Goal: Use online tool/utility: Utilize a website feature to perform a specific function

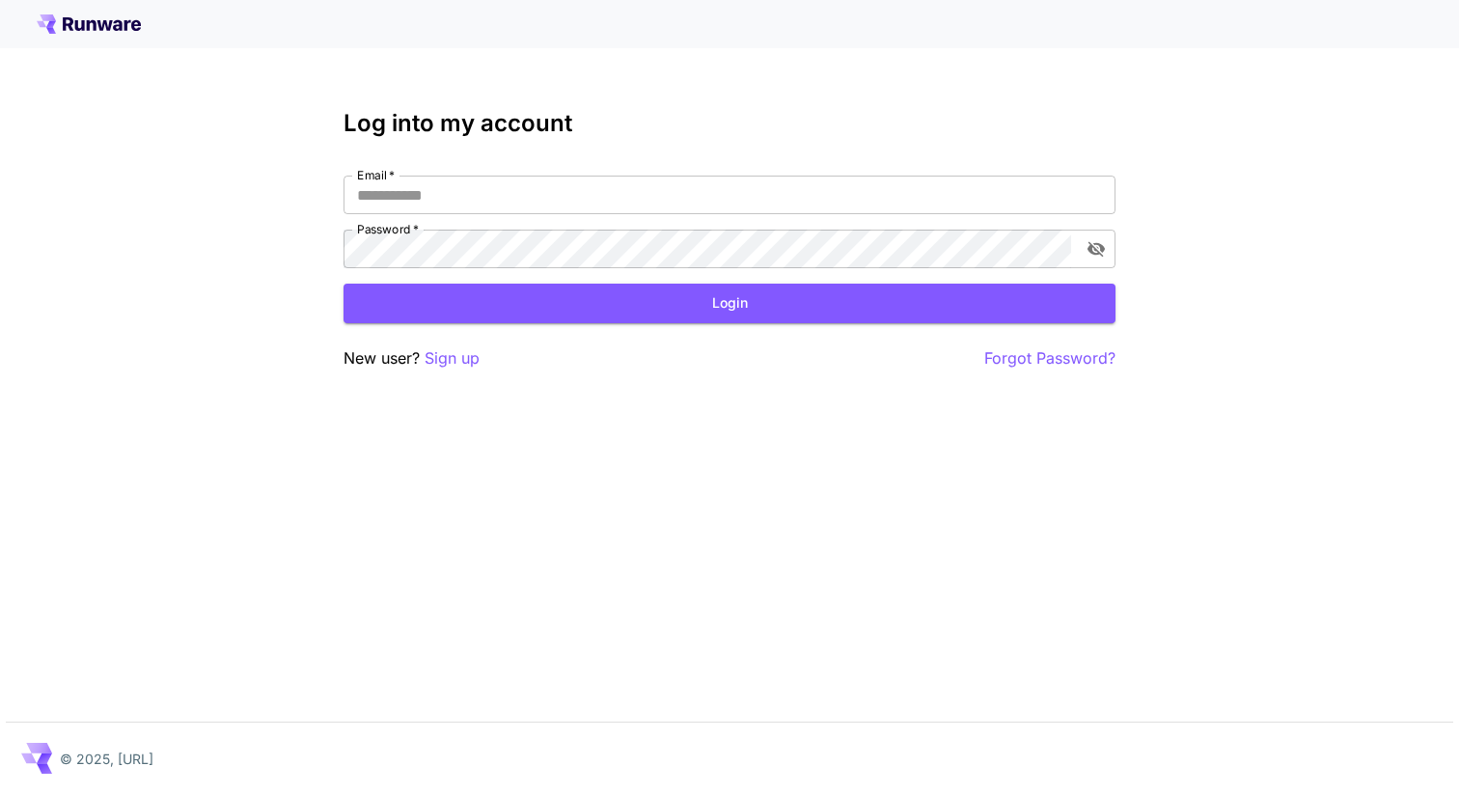
type input "**********"
click at [641, 299] on button "Login" at bounding box center [730, 304] width 772 height 40
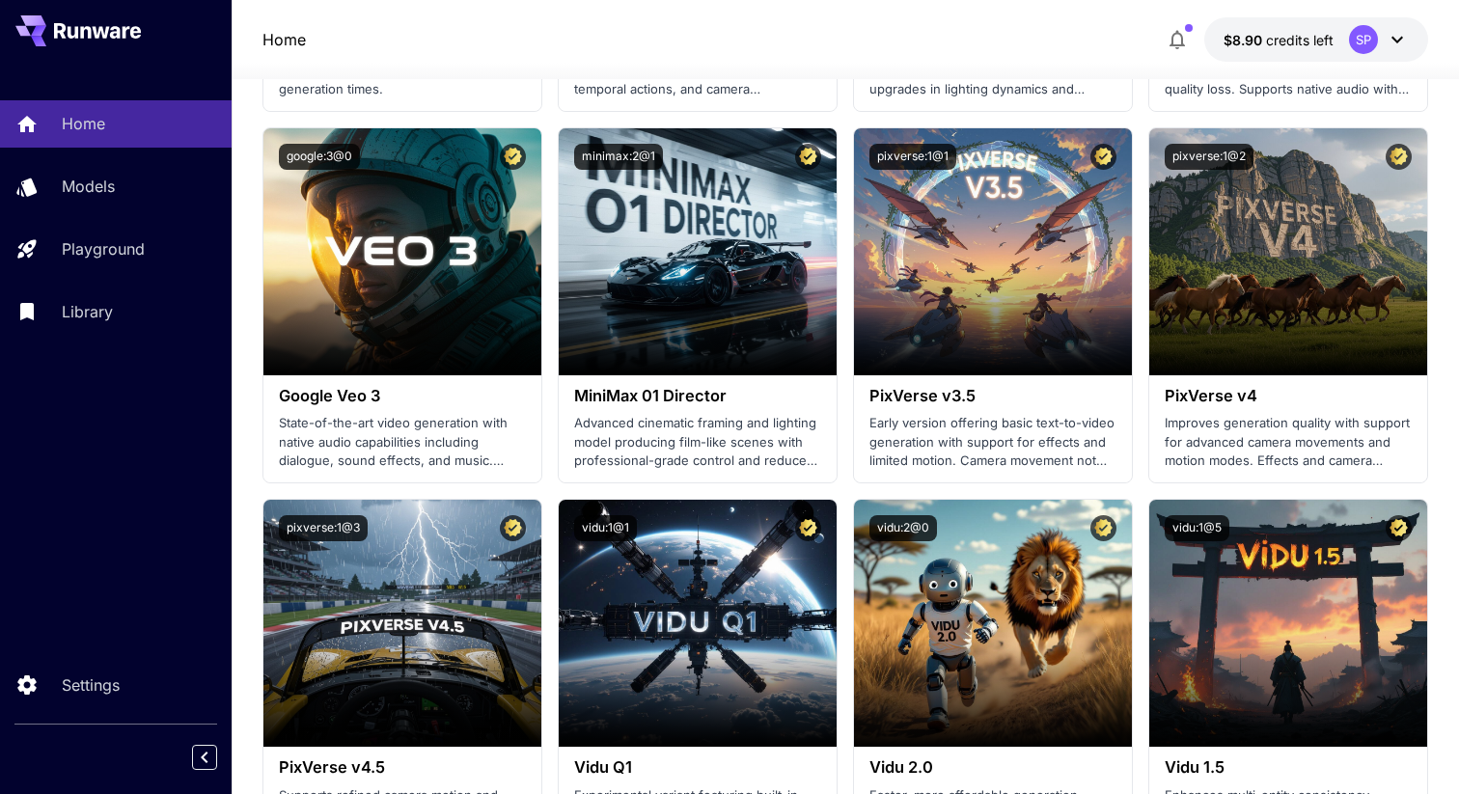
scroll to position [1632, 0]
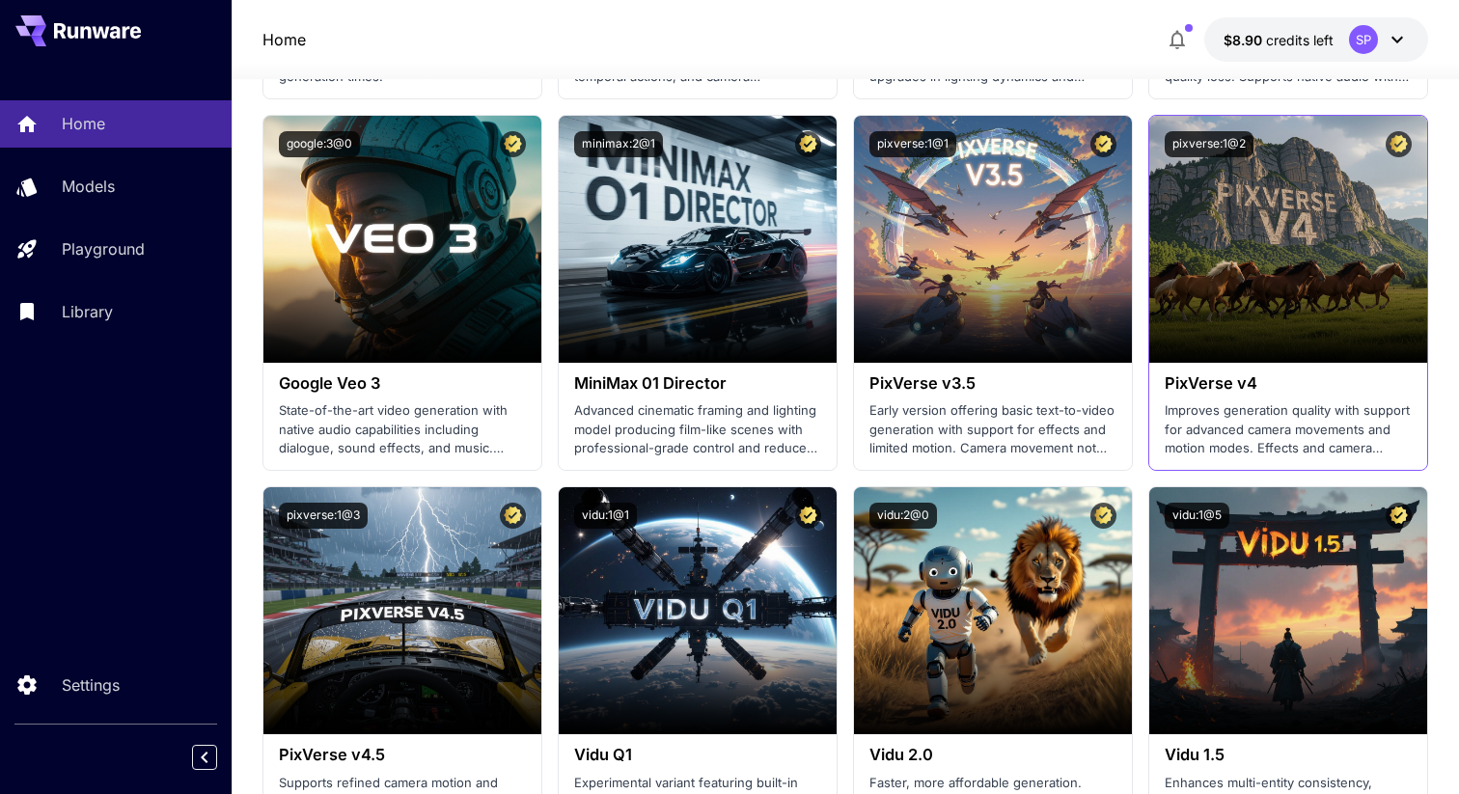
click at [1225, 377] on h3 "PixVerse v4" at bounding box center [1288, 383] width 247 height 18
click at [1214, 390] on h3 "PixVerse v4" at bounding box center [1288, 383] width 247 height 18
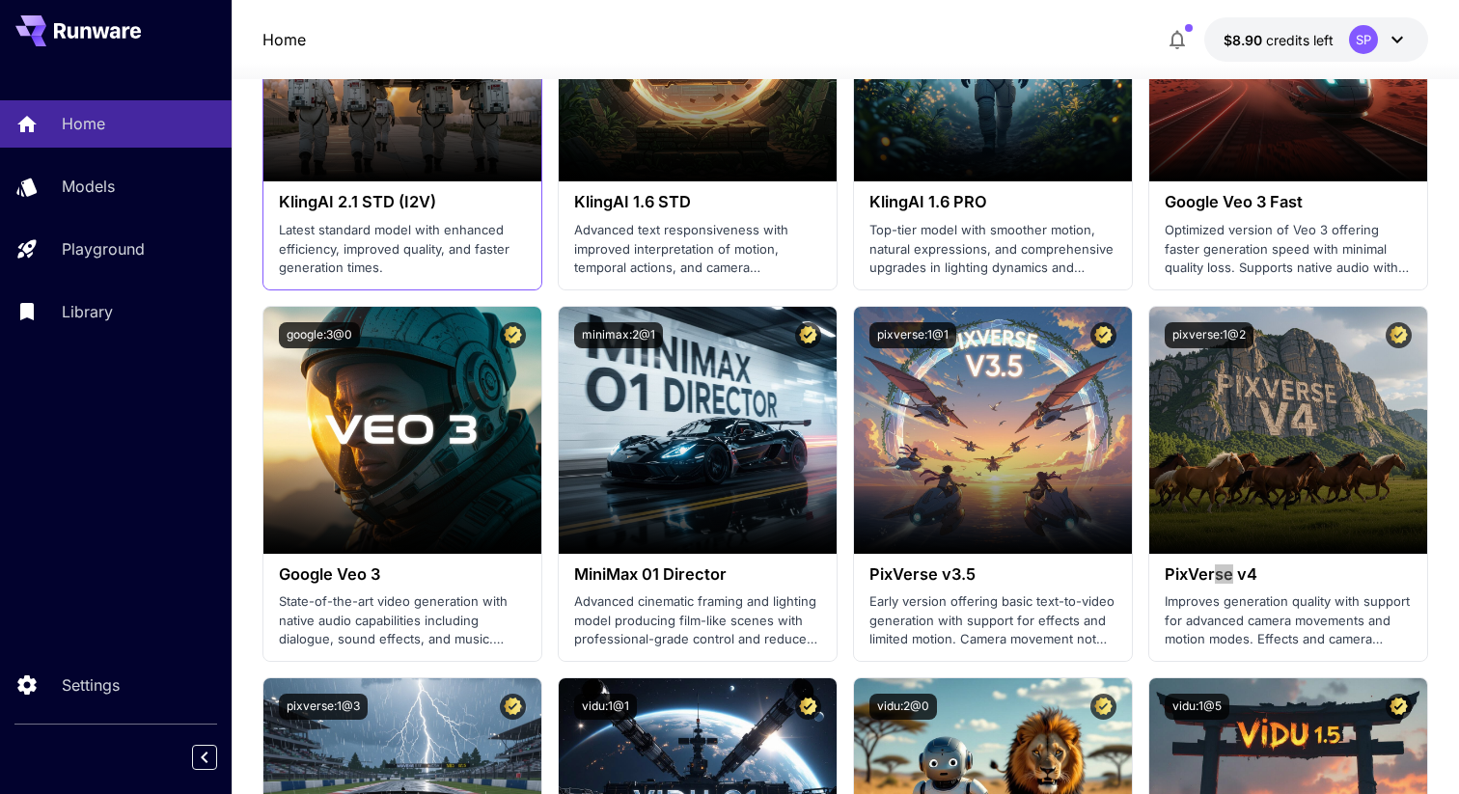
scroll to position [1443, 0]
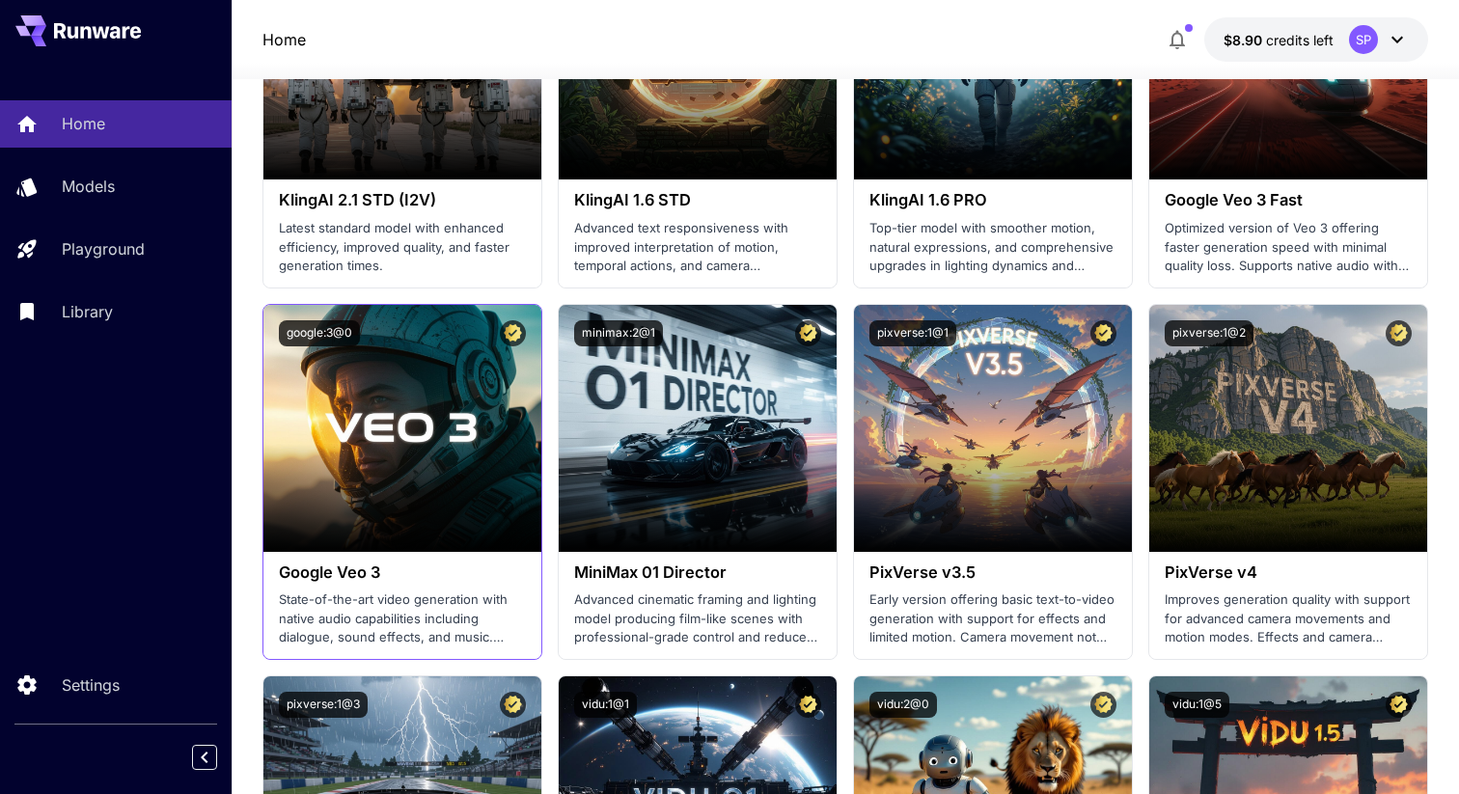
click at [335, 568] on h3 "Google Veo 3" at bounding box center [402, 573] width 247 height 18
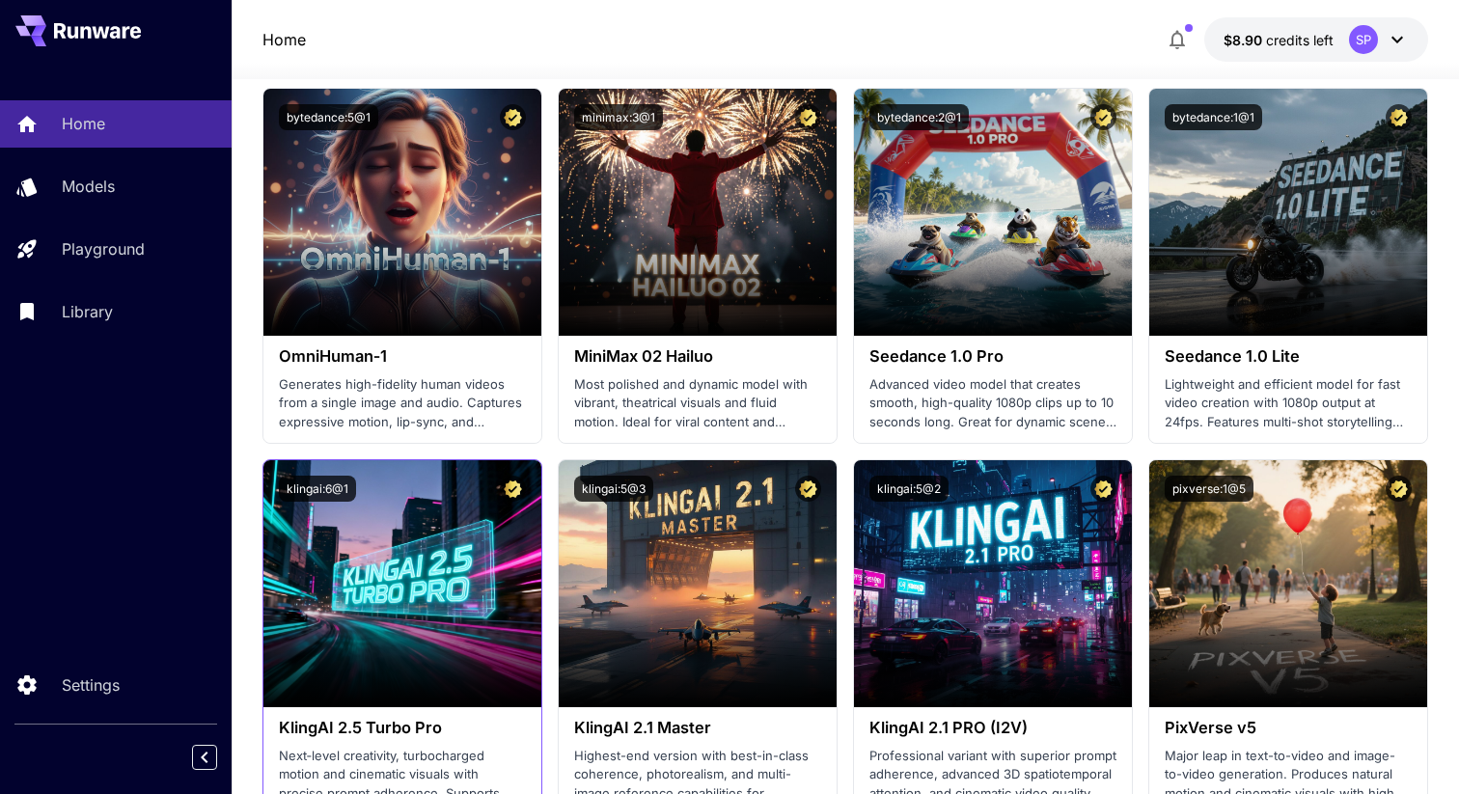
scroll to position [541, 0]
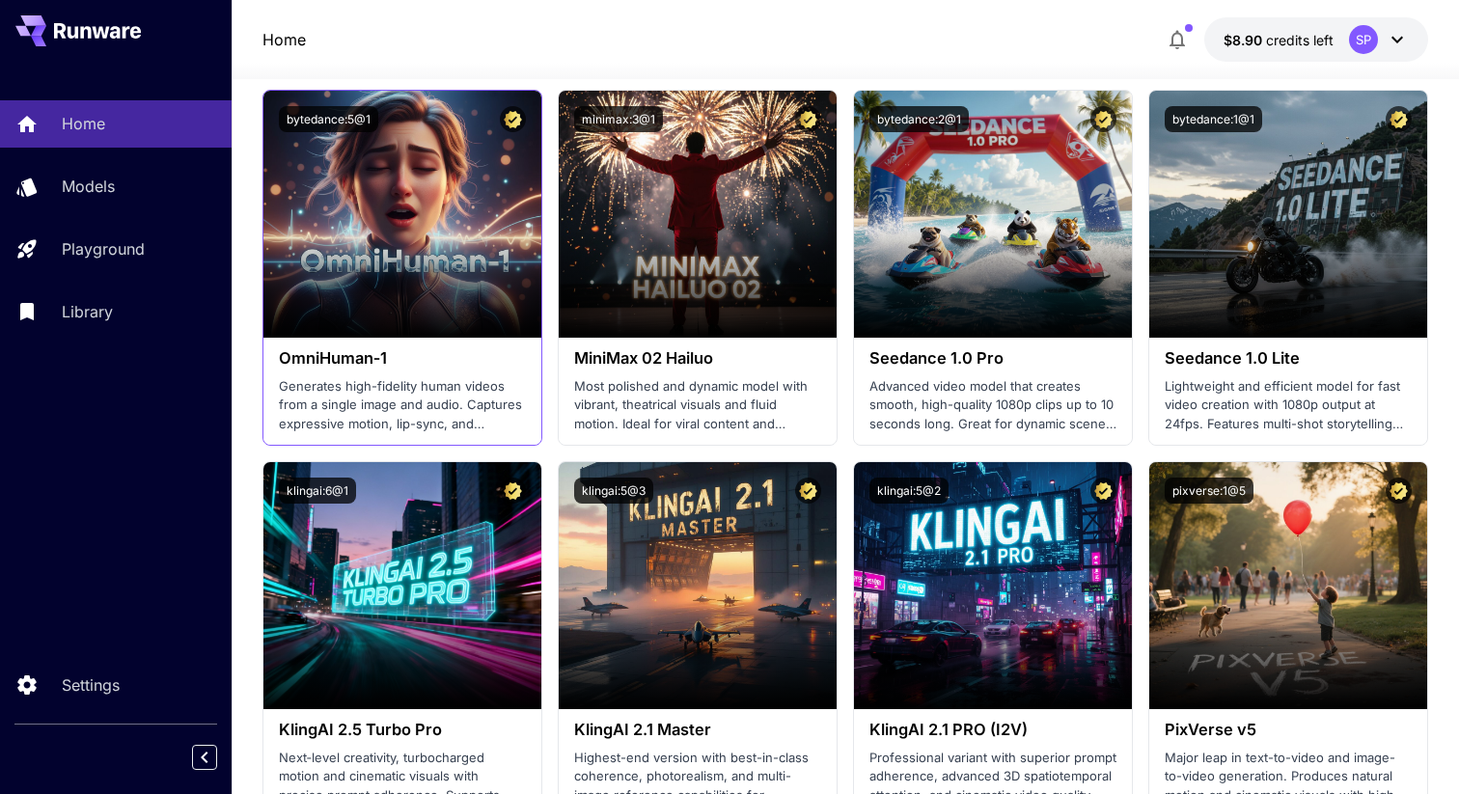
drag, startPoint x: 341, startPoint y: 406, endPoint x: 441, endPoint y: 406, distance: 100.4
click at [407, 404] on p "Generates high-fidelity human videos from a single image and audio. Captures ex…" at bounding box center [402, 405] width 247 height 57
drag, startPoint x: 451, startPoint y: 406, endPoint x: 490, endPoint y: 416, distance: 40.7
click at [454, 406] on p "Generates high-fidelity human videos from a single image and audio. Captures ex…" at bounding box center [402, 405] width 247 height 57
drag, startPoint x: 388, startPoint y: 424, endPoint x: 370, endPoint y: 425, distance: 18.4
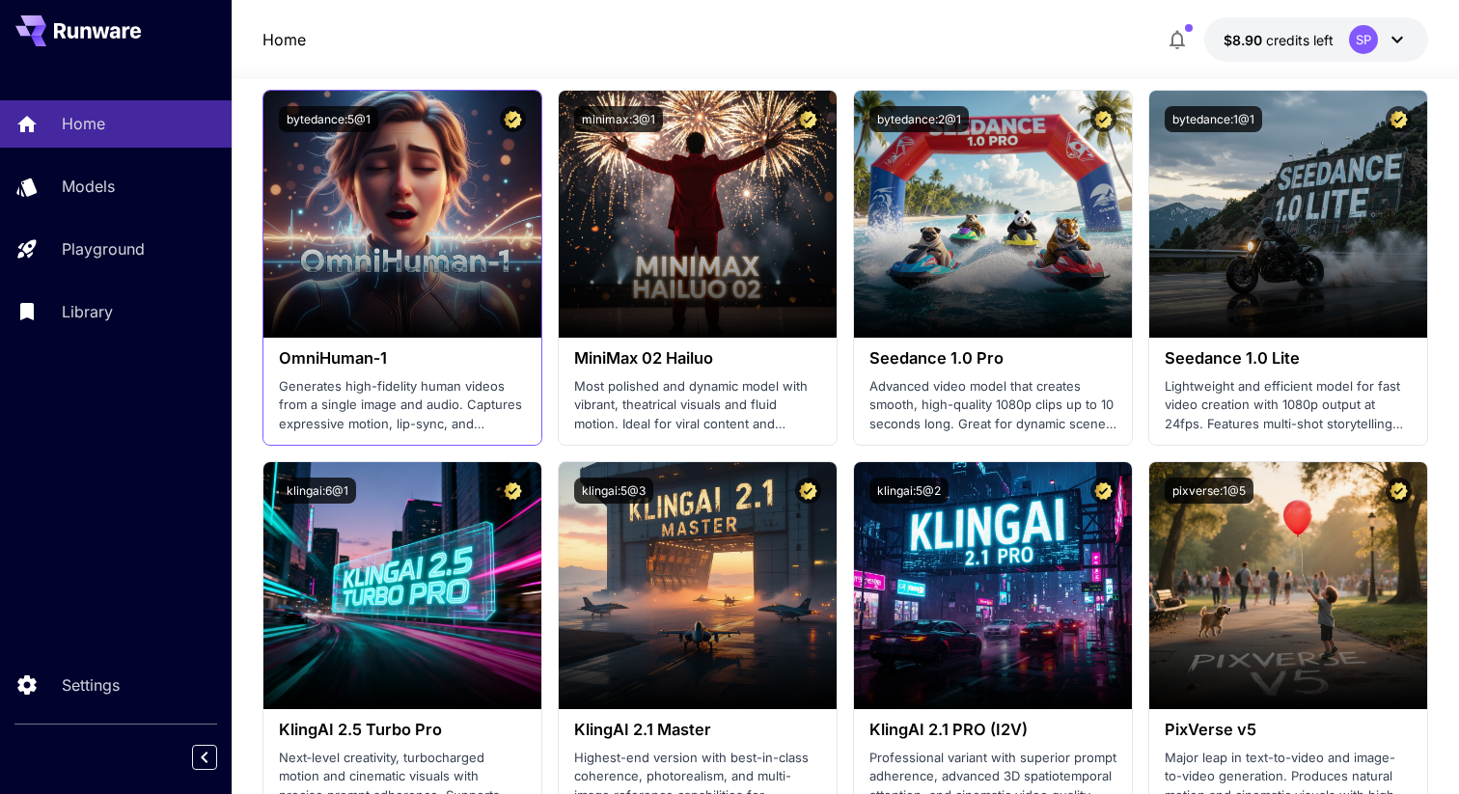
click at [388, 424] on p "Generates high-fidelity human videos from a single image and audio. Captures ex…" at bounding box center [402, 405] width 247 height 57
click at [481, 426] on p "Generates high-fidelity human videos from a single image and audio. Captures ex…" at bounding box center [402, 405] width 247 height 57
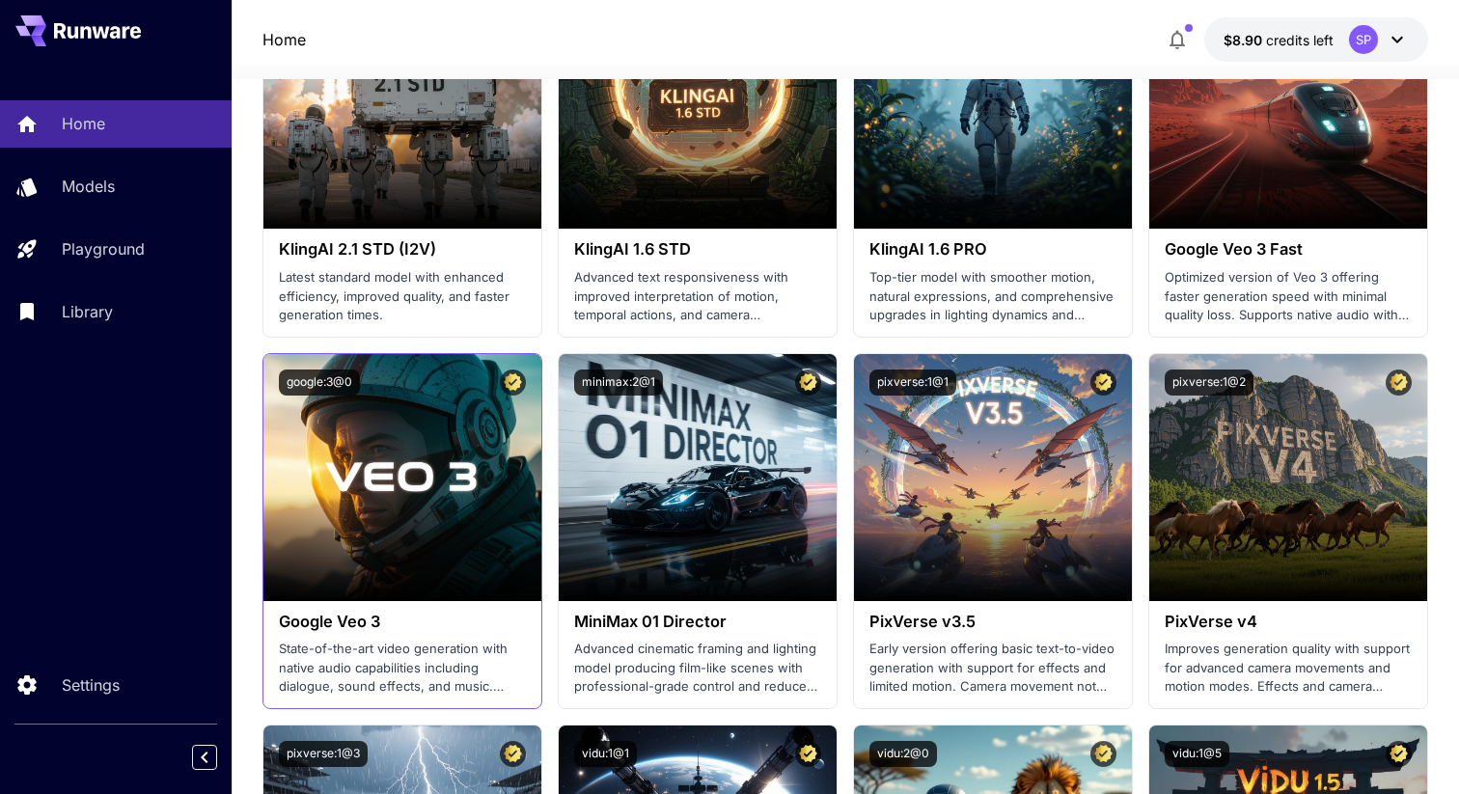
scroll to position [1396, 0]
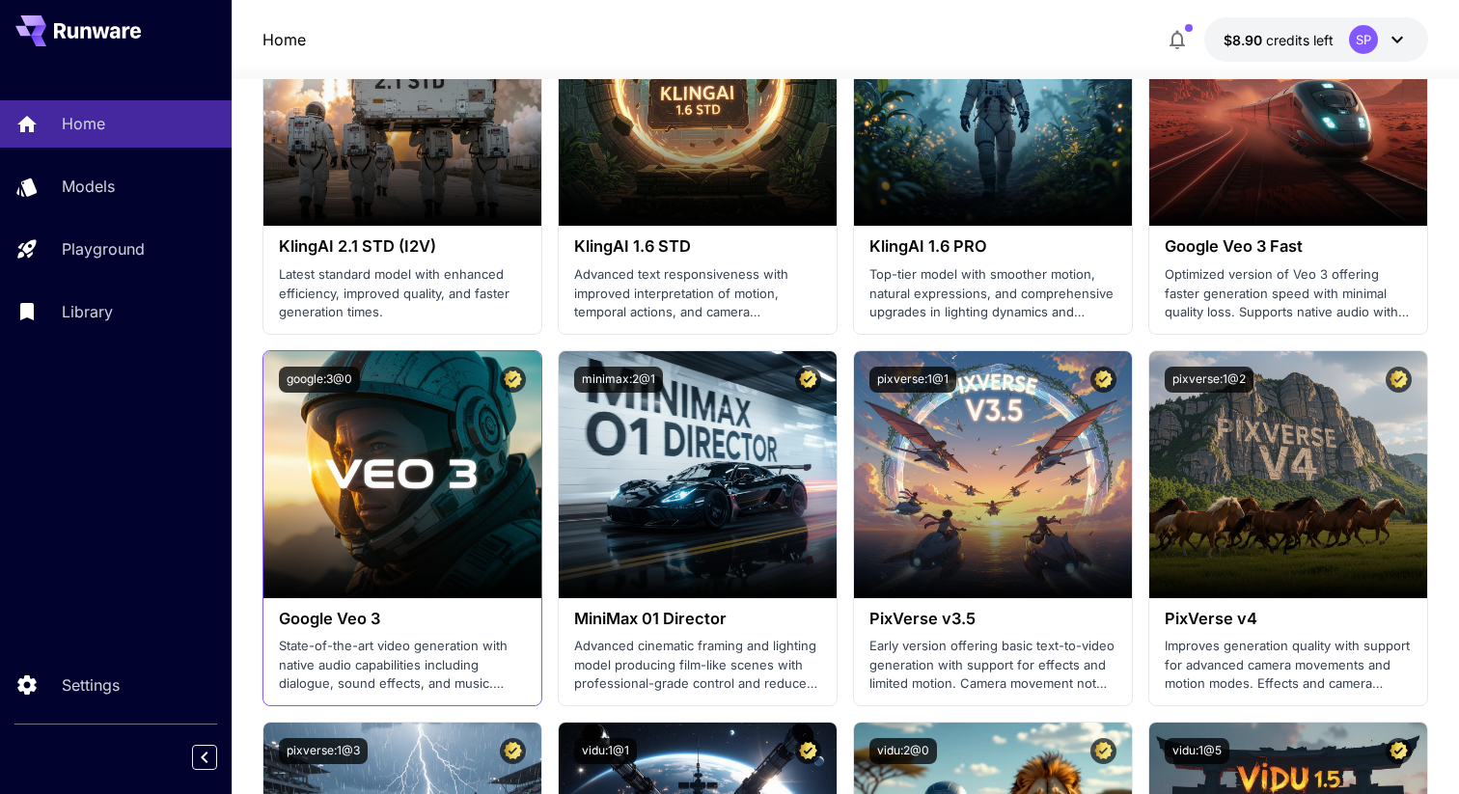
click at [345, 616] on h3 "Google Veo 3" at bounding box center [402, 619] width 247 height 18
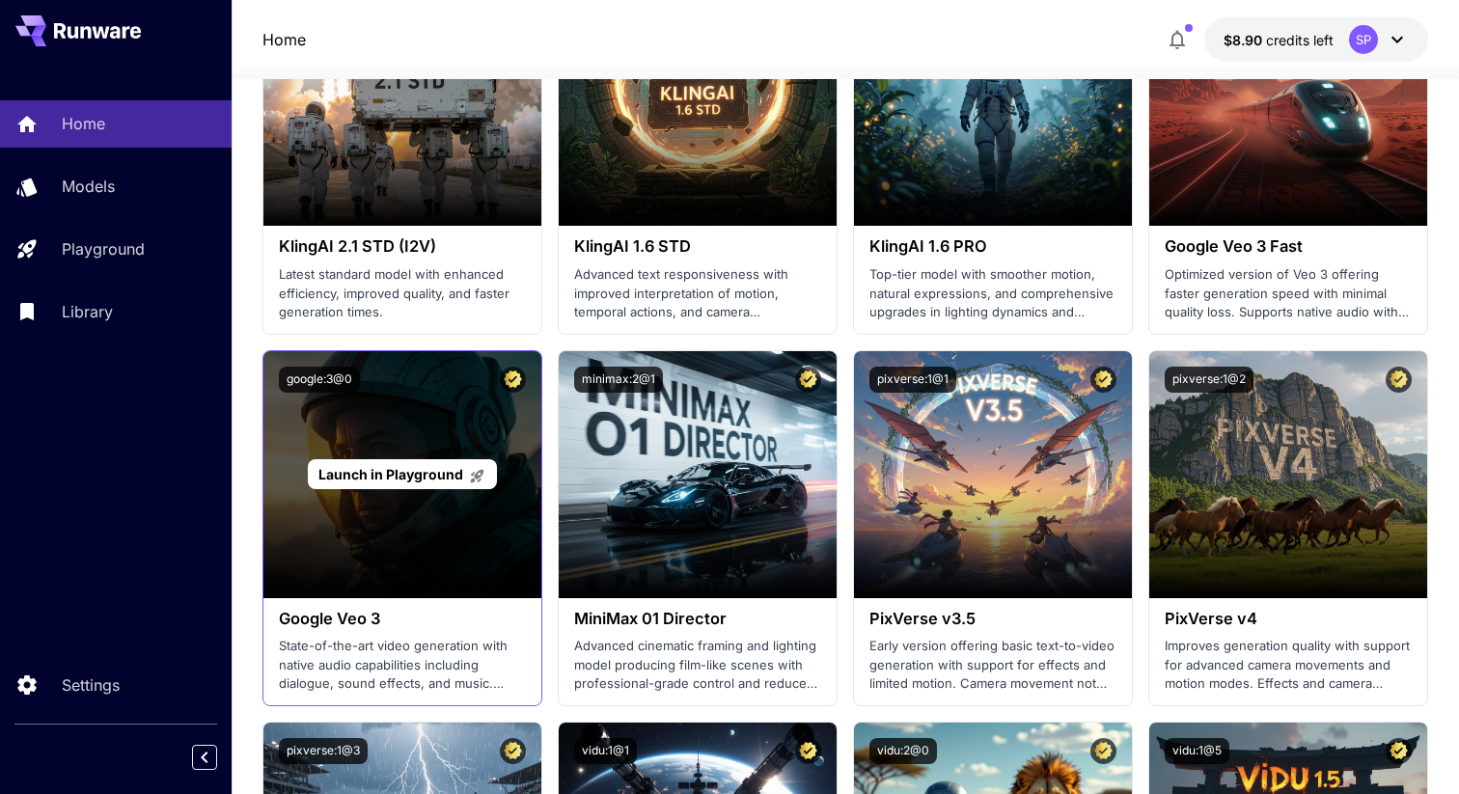
click at [403, 519] on div "Launch in Playground" at bounding box center [402, 474] width 278 height 247
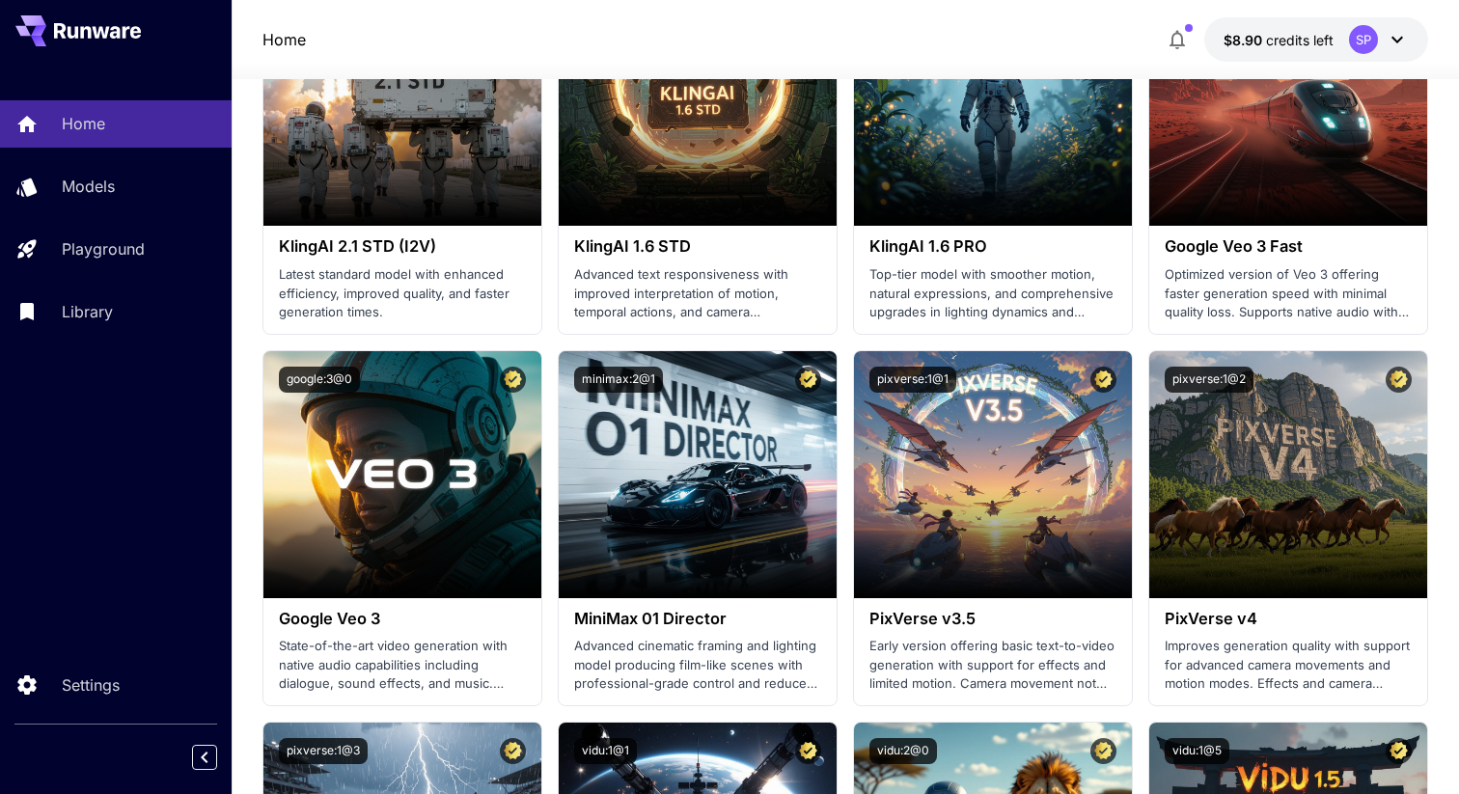
click at [404, 477] on span "Launch in Playground" at bounding box center [390, 474] width 145 height 16
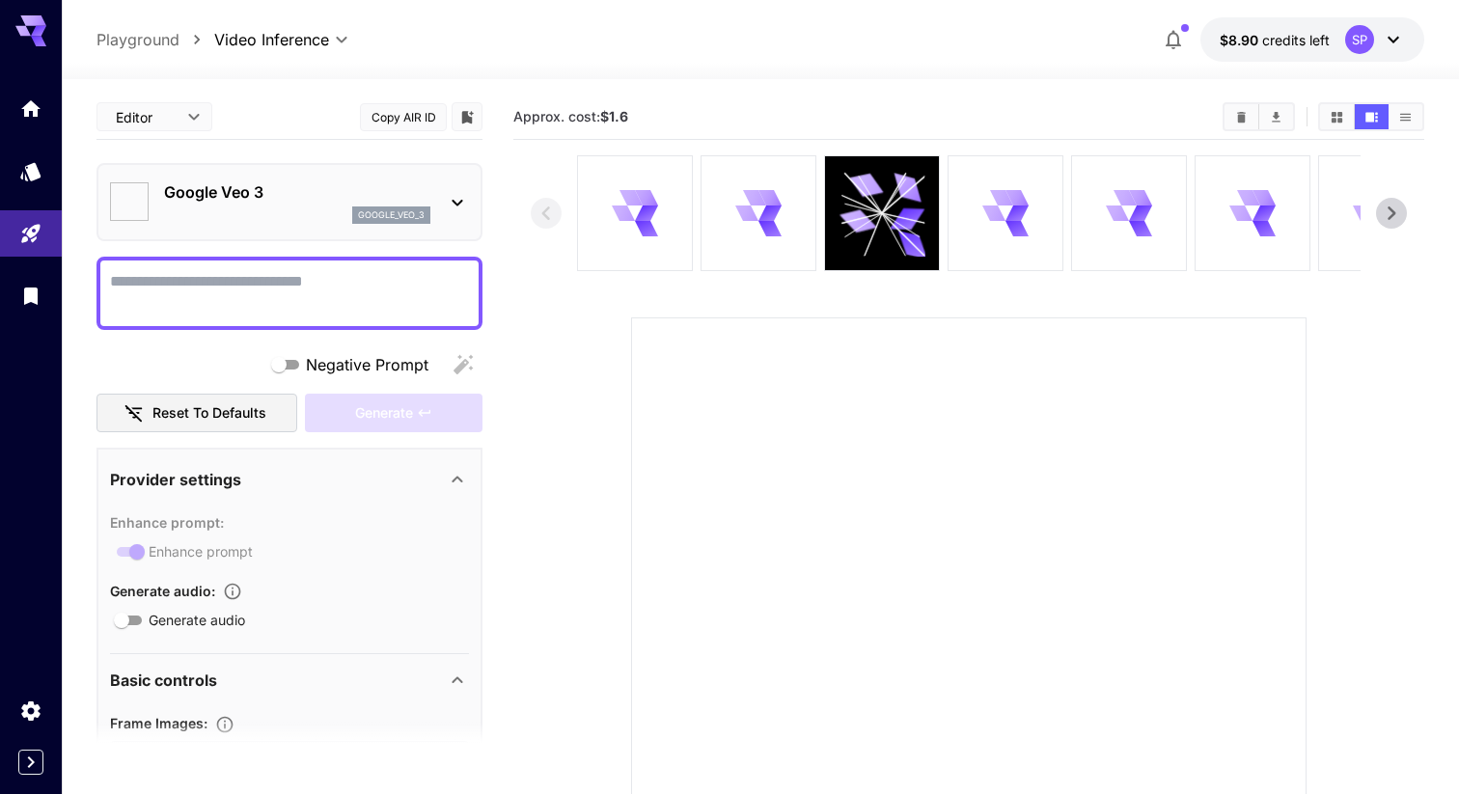
type input "*"
